Goal: Information Seeking & Learning: Learn about a topic

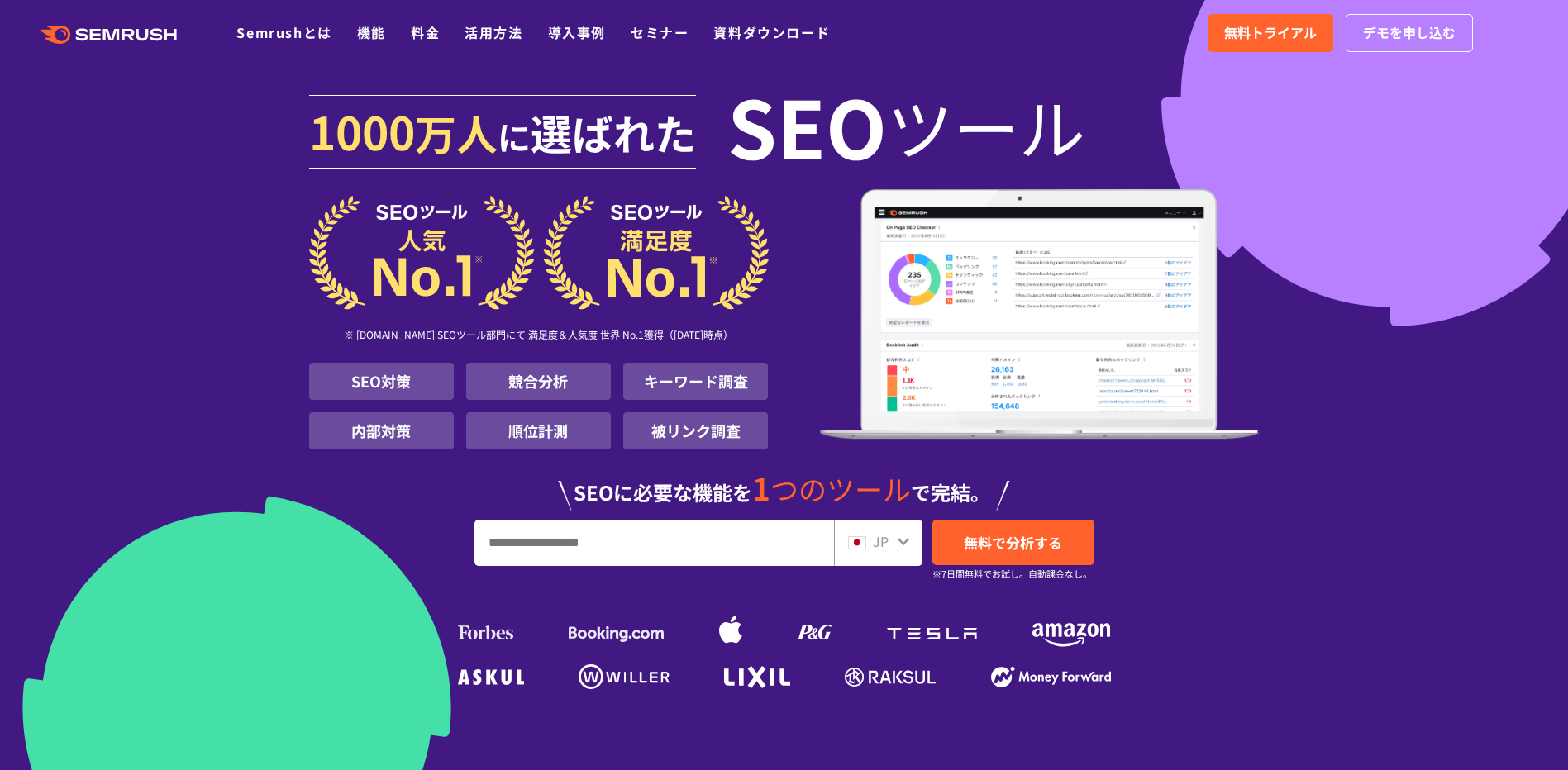
click at [494, 545] on input "URL、キーワードを入力してください" at bounding box center [654, 543] width 358 height 45
type input "**********"
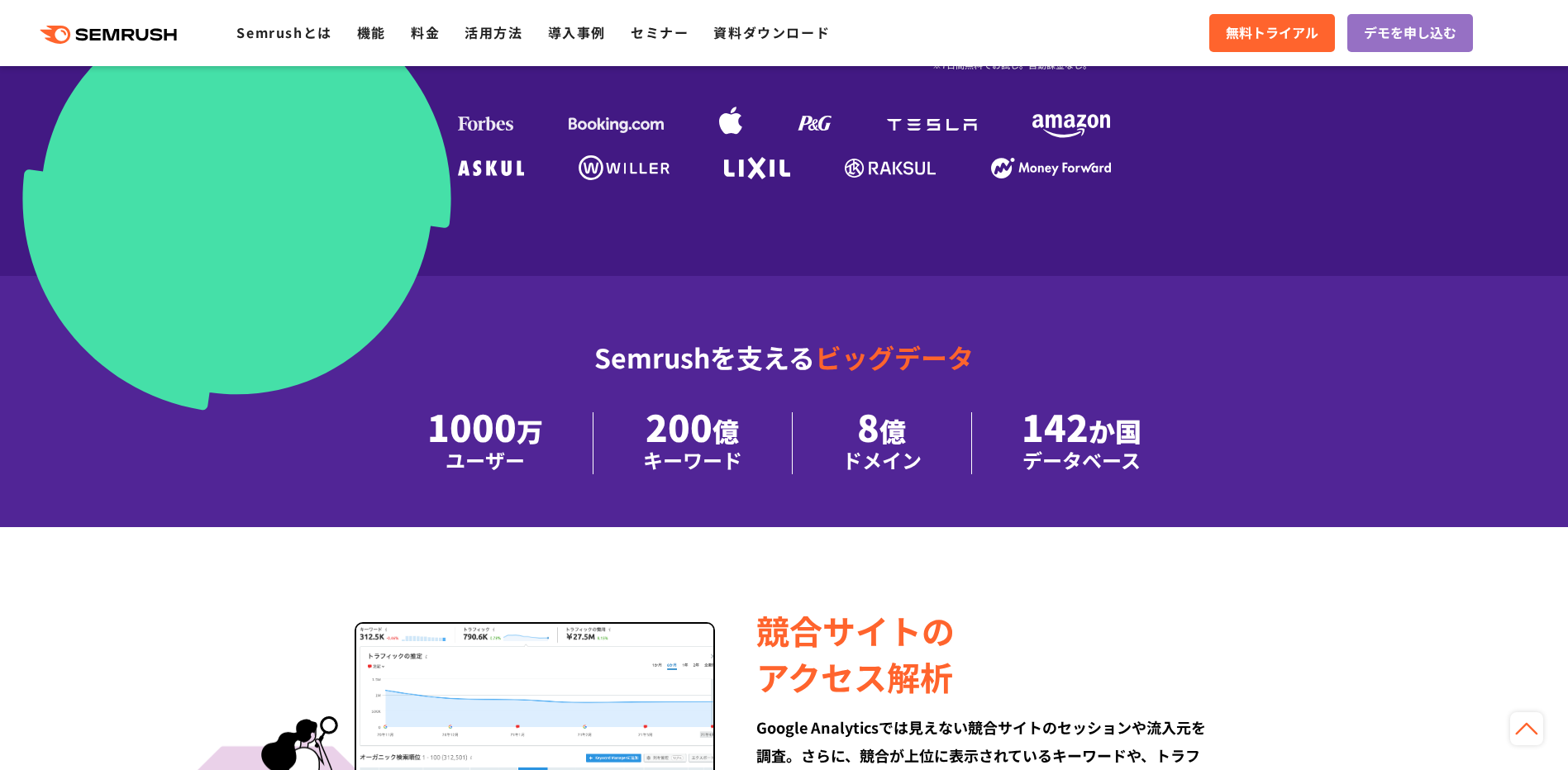
scroll to position [330, 0]
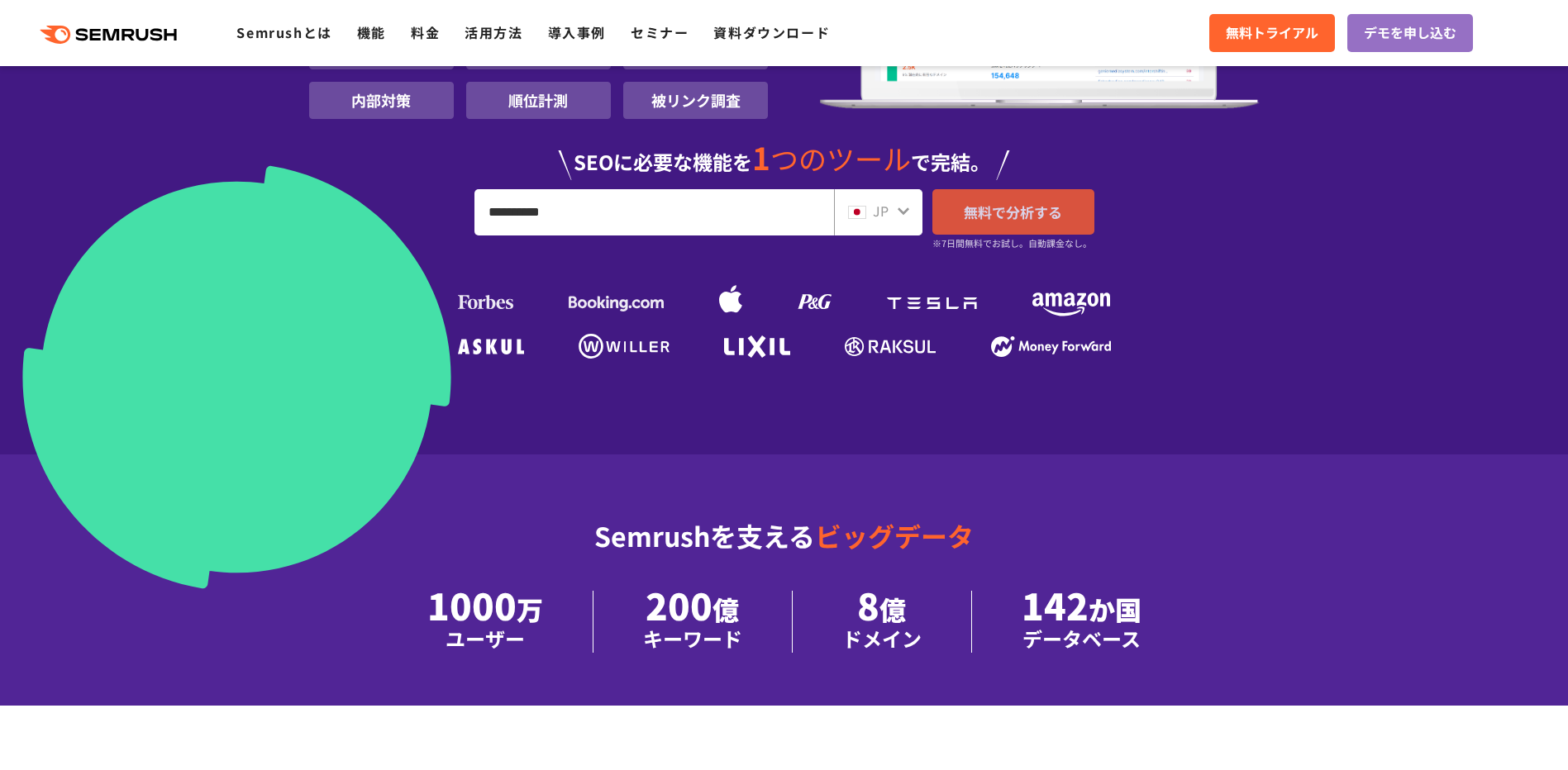
click at [974, 226] on link "無料で分析する" at bounding box center [1013, 212] width 162 height 46
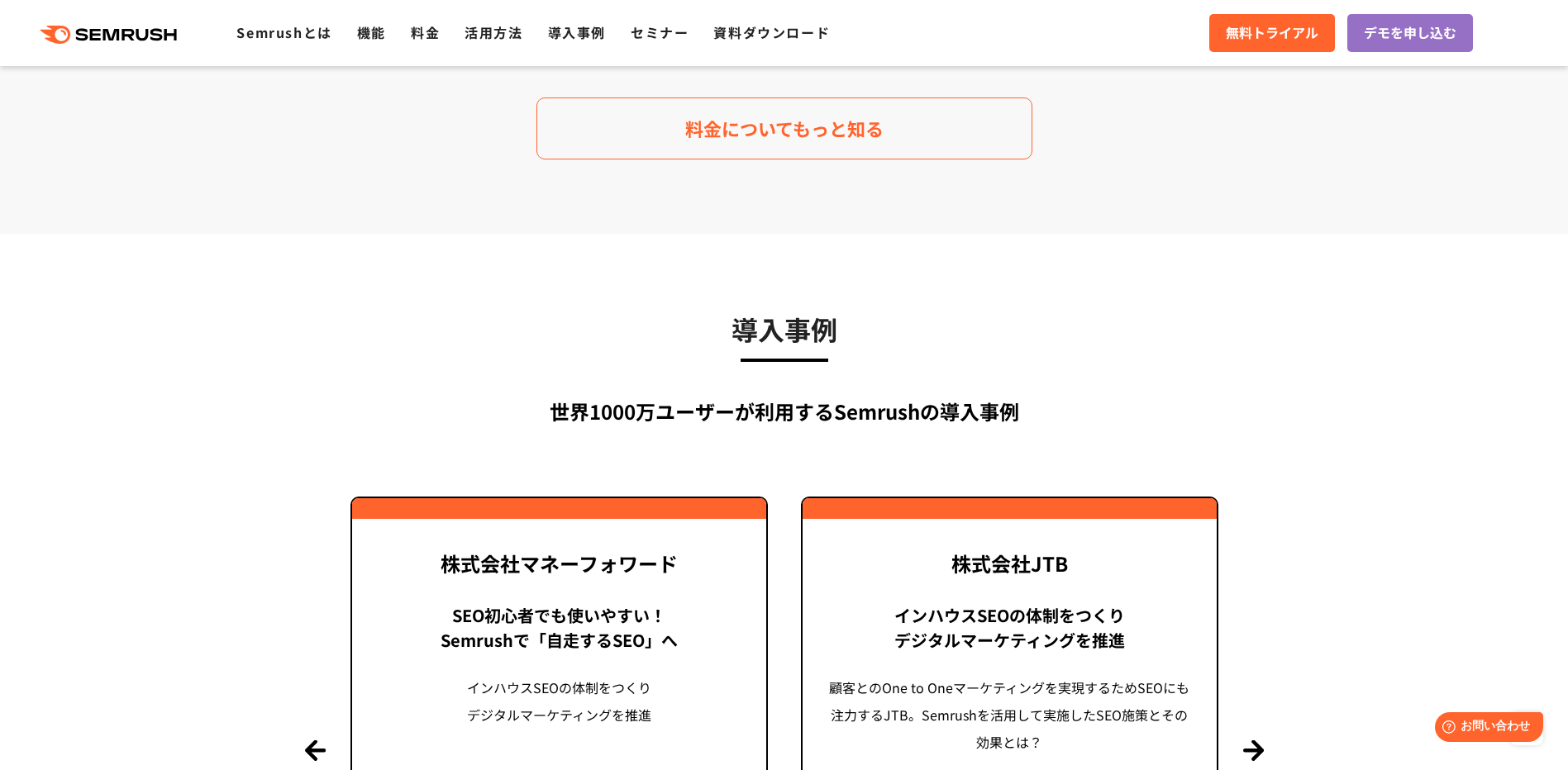
scroll to position [3387, 0]
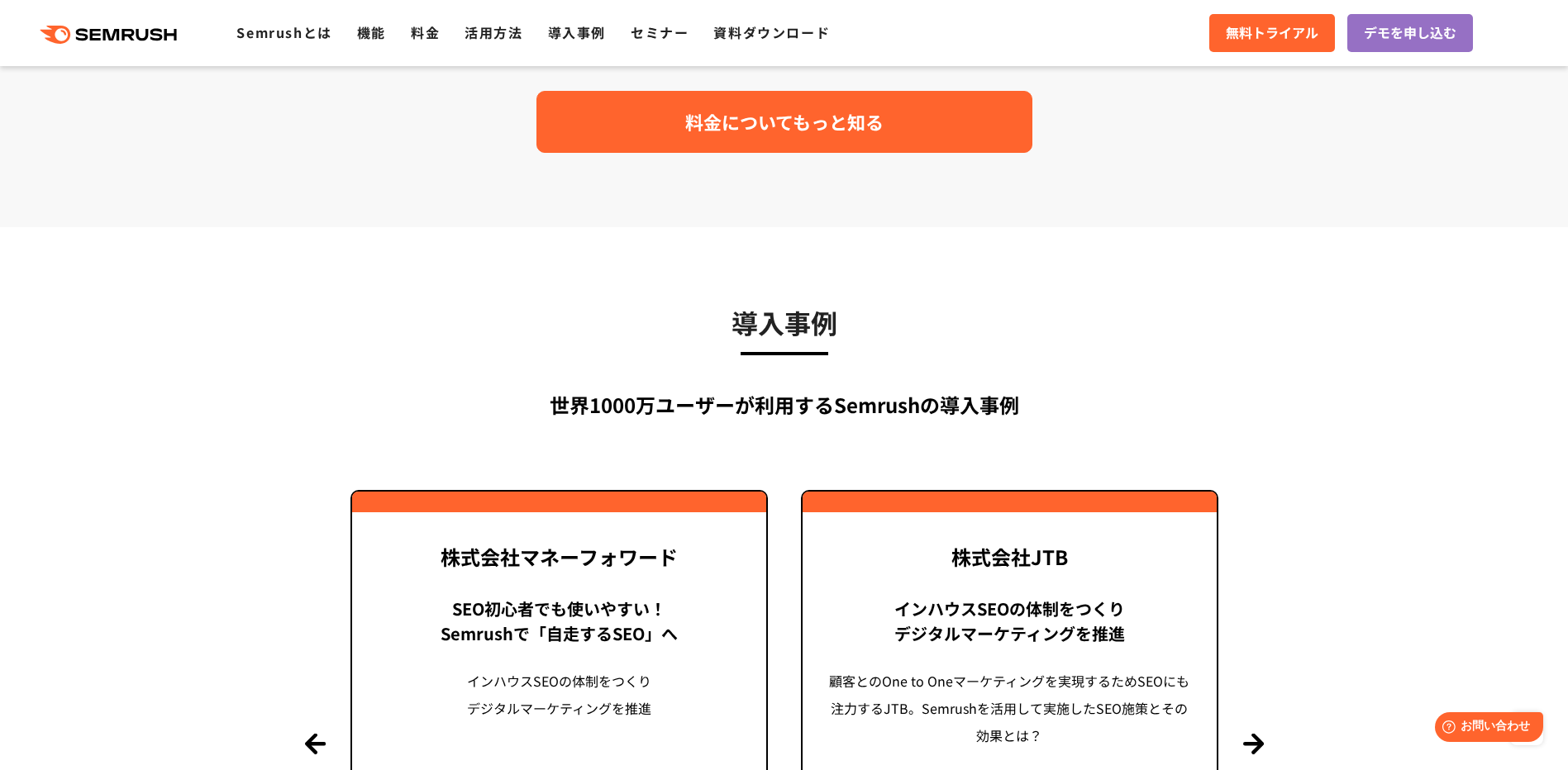
click at [653, 130] on link "料金についてもっと知る" at bounding box center [784, 122] width 496 height 62
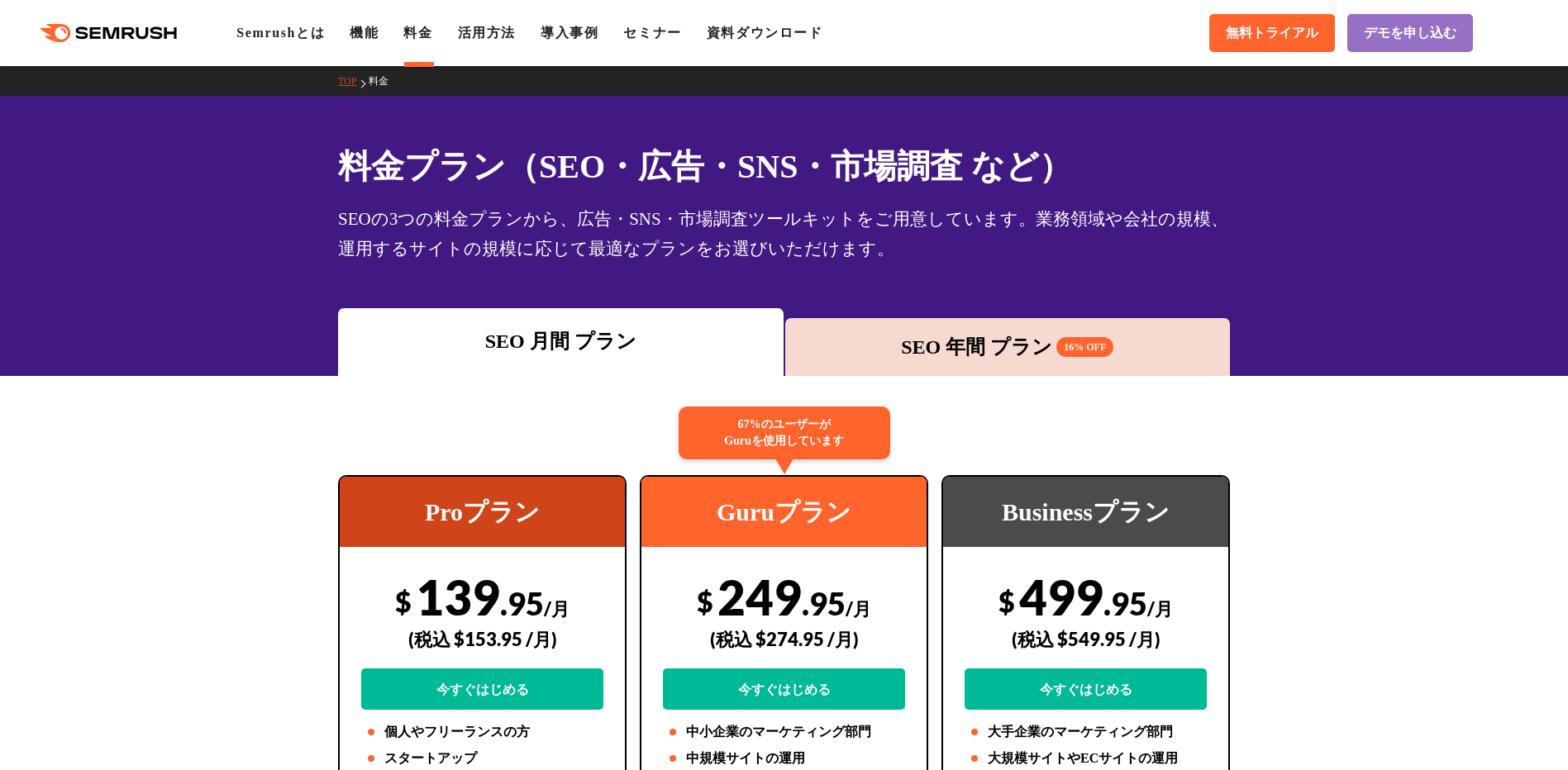
click at [895, 334] on div "SEO 年間 プラン 16% OFF" at bounding box center [1008, 347] width 429 height 30
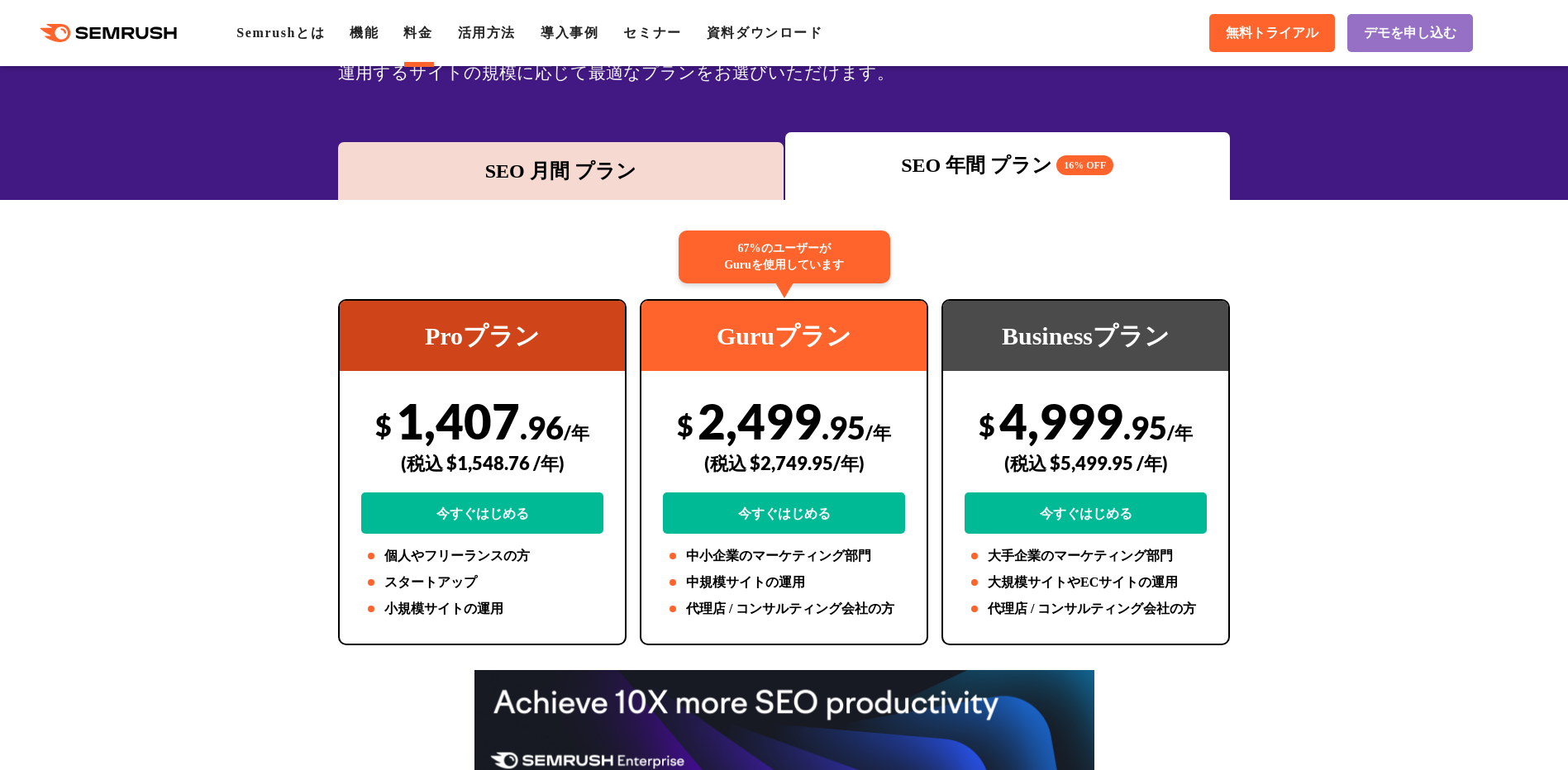
scroll to position [83, 0]
